Goal: Information Seeking & Learning: Learn about a topic

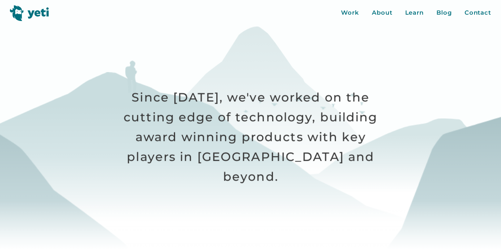
scroll to position [322, 0]
drag, startPoint x: 504, startPoint y: 21, endPoint x: 501, endPoint y: 42, distance: 20.9
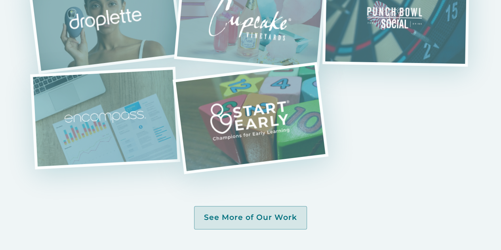
scroll to position [1617, 0]
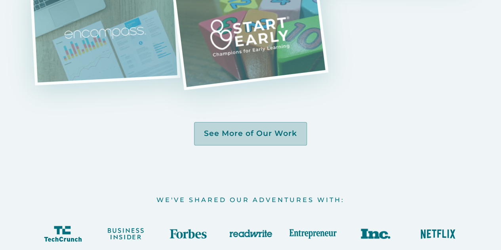
click at [276, 137] on div "See More of Our Work" at bounding box center [250, 134] width 93 height 10
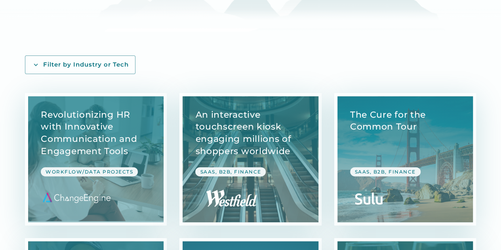
scroll to position [88, 0]
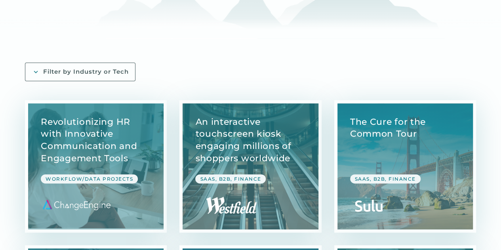
click at [90, 73] on div "Filter by Industry or Tech" at bounding box center [86, 72] width 86 height 8
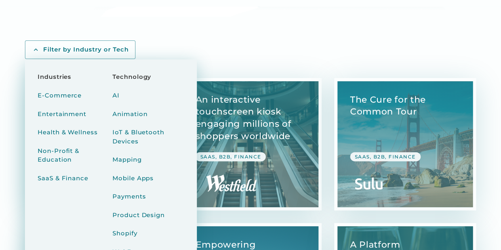
scroll to position [118, 0]
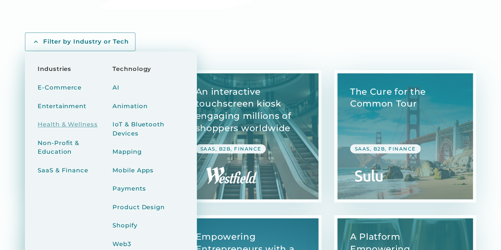
click at [70, 123] on div "Health & Wellness" at bounding box center [68, 124] width 60 height 9
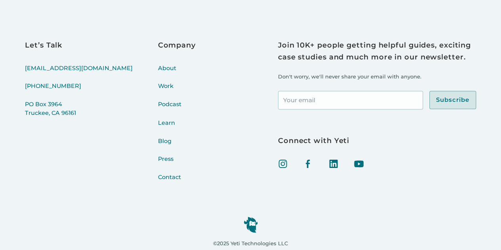
scroll to position [647, 0]
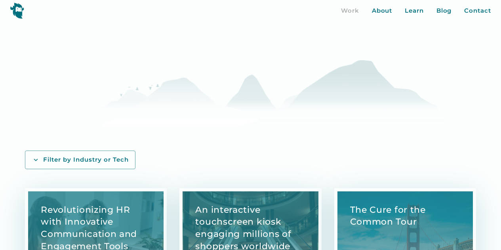
scroll to position [107, 0]
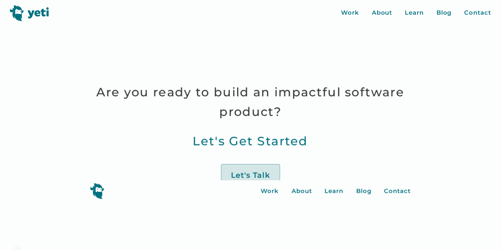
scroll to position [1583, 0]
